Goal: Task Accomplishment & Management: Use online tool/utility

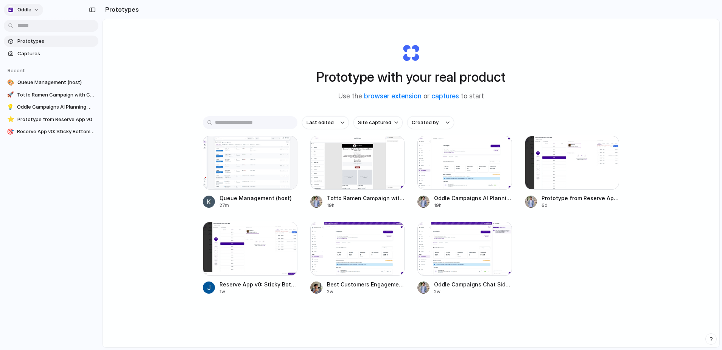
click at [33, 8] on button "Oddle" at bounding box center [23, 10] width 39 height 12
click at [171, 82] on div "Settings Invite members Change theme Sign out" at bounding box center [361, 175] width 722 height 350
click at [228, 179] on div at bounding box center [250, 163] width 95 height 54
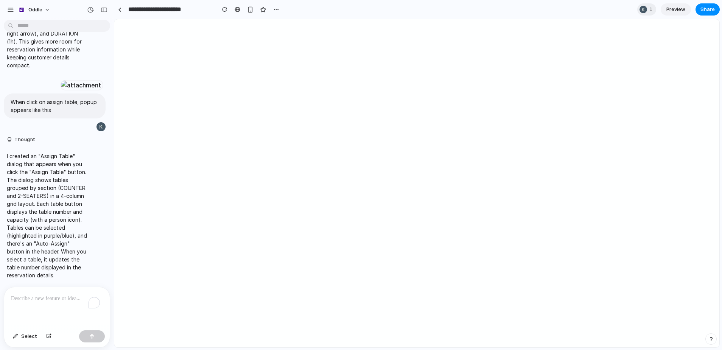
scroll to position [3734, 0]
click at [41, 294] on p "To enrich screen reader interactions, please activate Accessibility in Grammarl…" at bounding box center [57, 298] width 92 height 9
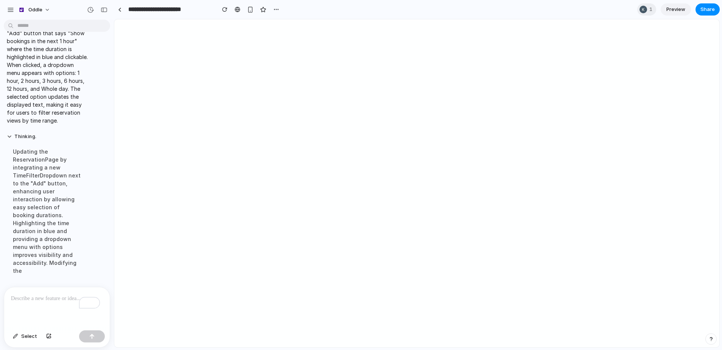
scroll to position [3824, 0]
